Goal: Task Accomplishment & Management: Manage account settings

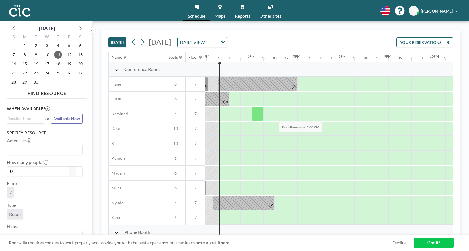
scroll to position [0, 774]
click at [218, 43] on div "DAILY VIEW" at bounding box center [198, 41] width 40 height 9
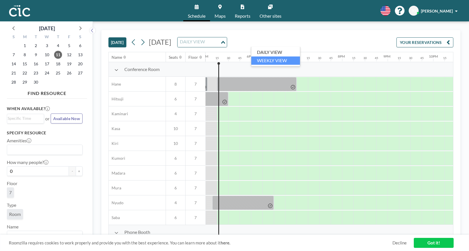
click at [272, 62] on li "WEEKLY VIEW" at bounding box center [275, 60] width 49 height 8
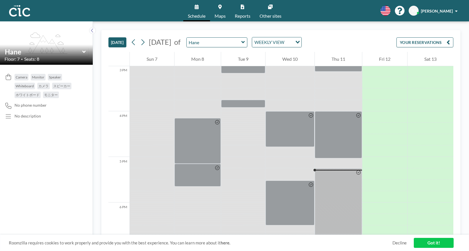
scroll to position [774, 0]
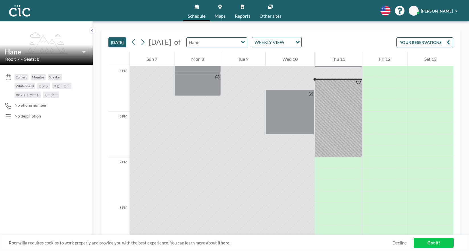
click at [239, 44] on input "text" at bounding box center [214, 42] width 55 height 9
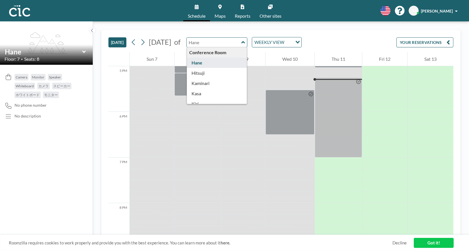
type input "Hane"
click at [293, 42] on div "WEEKLY VIEW" at bounding box center [272, 41] width 40 height 9
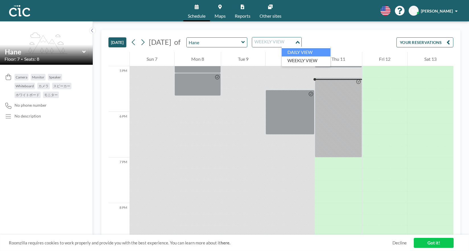
click at [297, 51] on li "DAILY VIEW" at bounding box center [306, 52] width 49 height 8
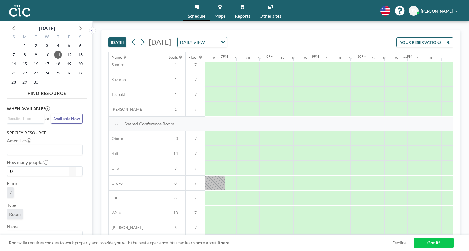
scroll to position [362, 801]
click at [444, 11] on span "[PERSON_NAME]" at bounding box center [437, 11] width 32 height 5
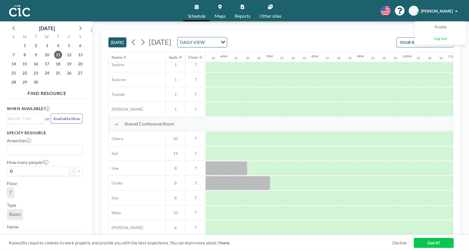
click at [445, 38] on span "Log out" at bounding box center [440, 39] width 13 height 6
